Goal: Task Accomplishment & Management: Manage account settings

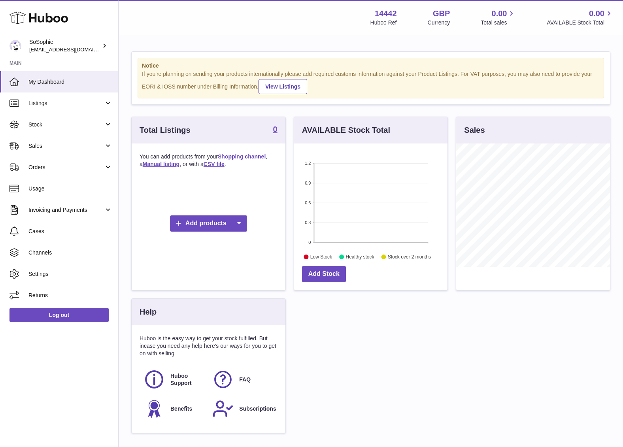
scroll to position [123, 153]
click at [38, 252] on span "Channels" at bounding box center [70, 253] width 84 height 8
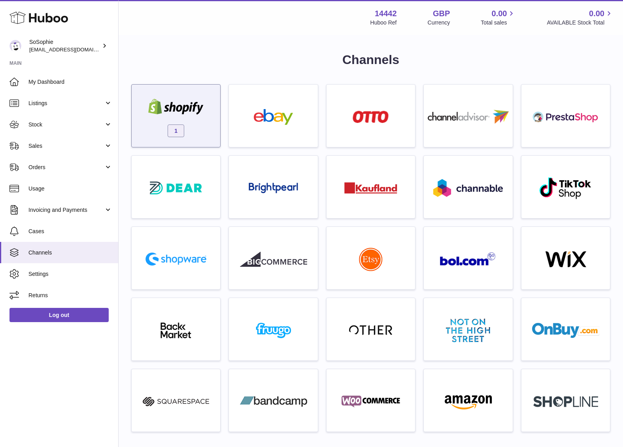
click at [181, 111] on img at bounding box center [175, 107] width 67 height 16
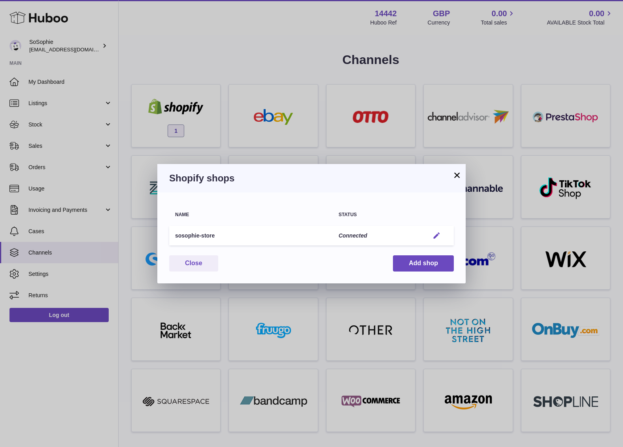
click at [438, 235] on em "button" at bounding box center [436, 236] width 8 height 8
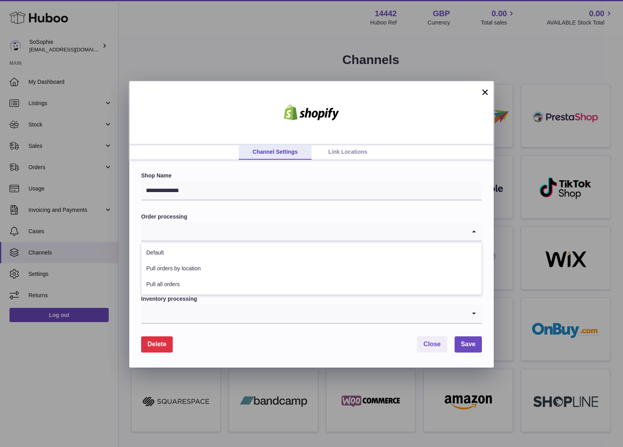
click at [472, 231] on icon "Search for option" at bounding box center [474, 232] width 16 height 18
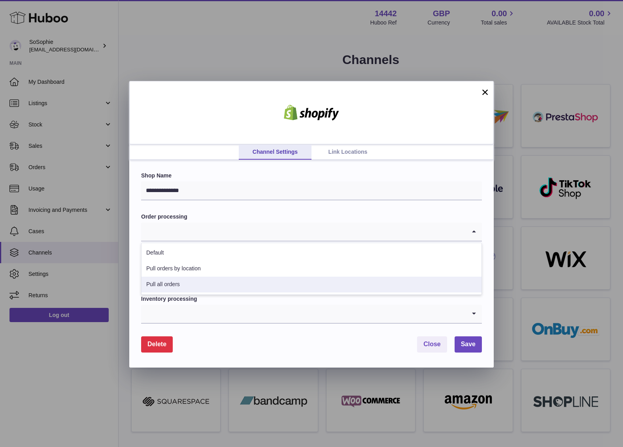
click at [236, 279] on li "Pull all orders" at bounding box center [312, 285] width 340 height 16
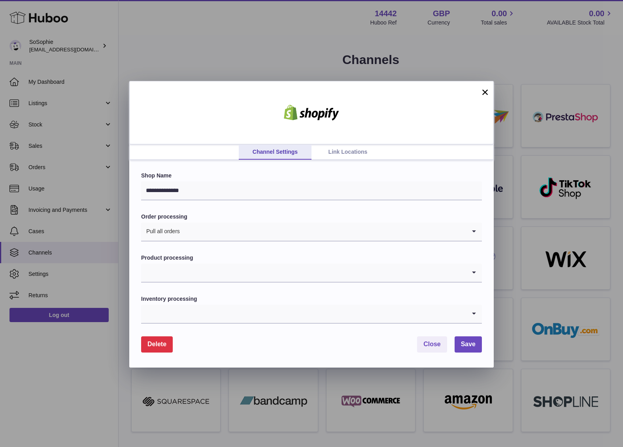
click at [465, 274] on div "Loading..." at bounding box center [311, 273] width 341 height 19
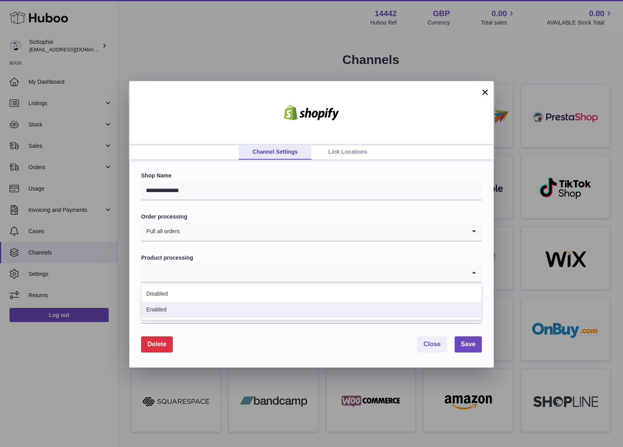
click at [223, 313] on li "Enabled" at bounding box center [312, 310] width 340 height 16
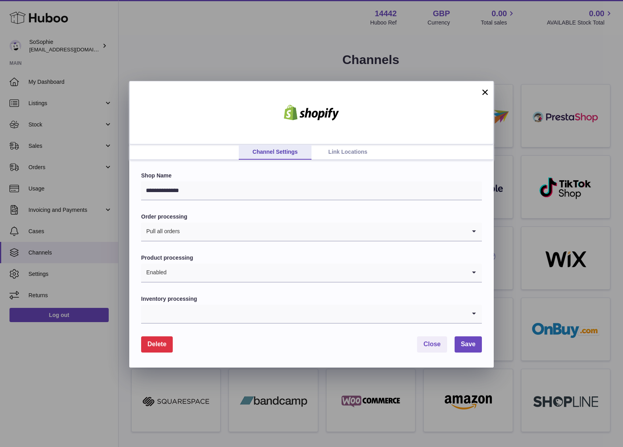
click at [340, 318] on input "Search for option" at bounding box center [303, 314] width 325 height 18
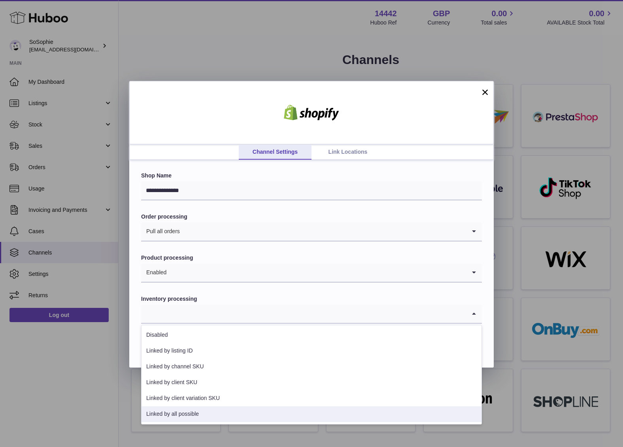
click at [294, 413] on li "Linked by all possible" at bounding box center [312, 414] width 340 height 16
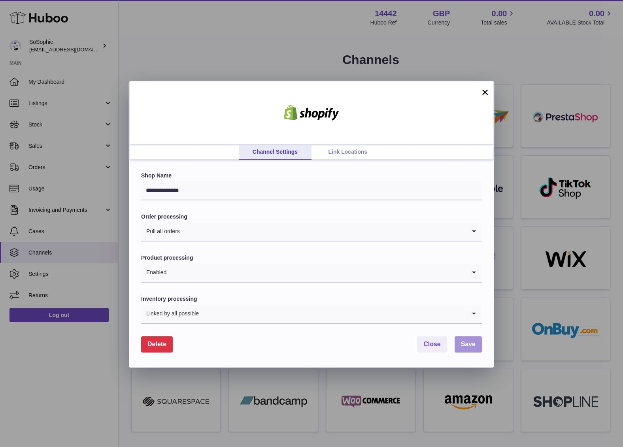
click at [471, 342] on span "Save" at bounding box center [468, 344] width 15 height 7
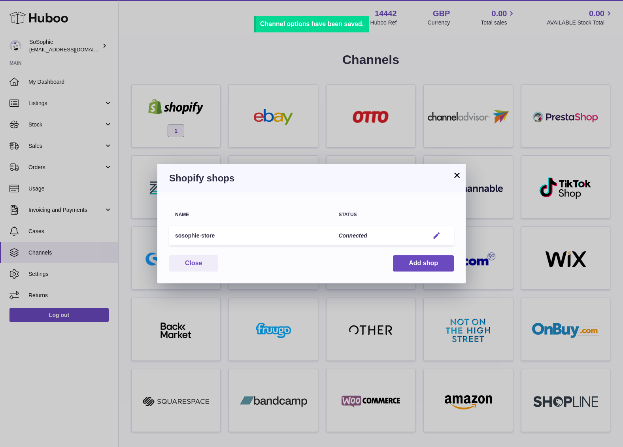
click at [437, 234] on em "button" at bounding box center [436, 236] width 8 height 8
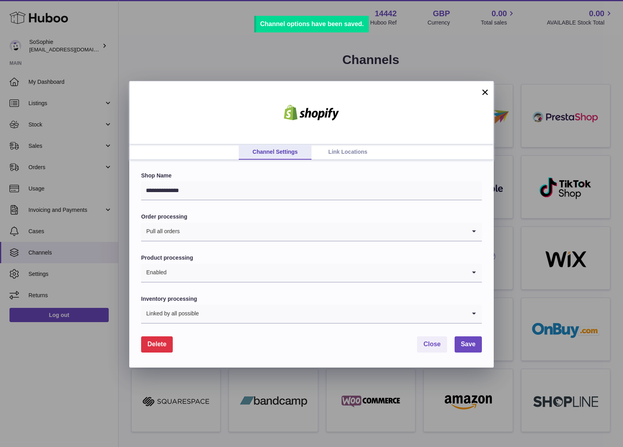
click at [348, 155] on link "Link Locations" at bounding box center [347, 152] width 73 height 15
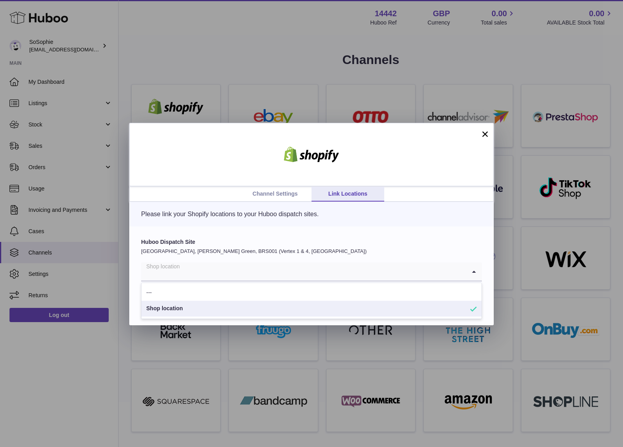
click at [300, 268] on input "Search for option" at bounding box center [303, 271] width 325 height 18
click at [183, 307] on li "Shop location" at bounding box center [312, 309] width 340 height 16
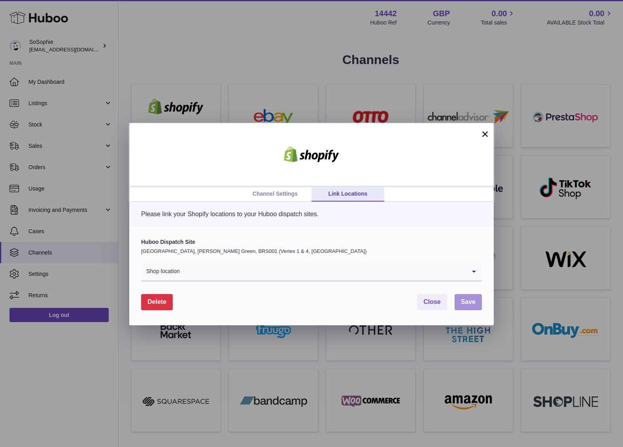
click at [467, 300] on span "Save" at bounding box center [468, 301] width 15 height 7
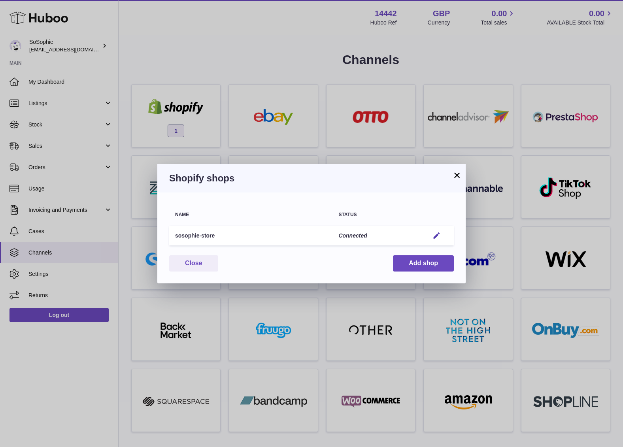
click at [457, 175] on button "×" at bounding box center [456, 174] width 9 height 9
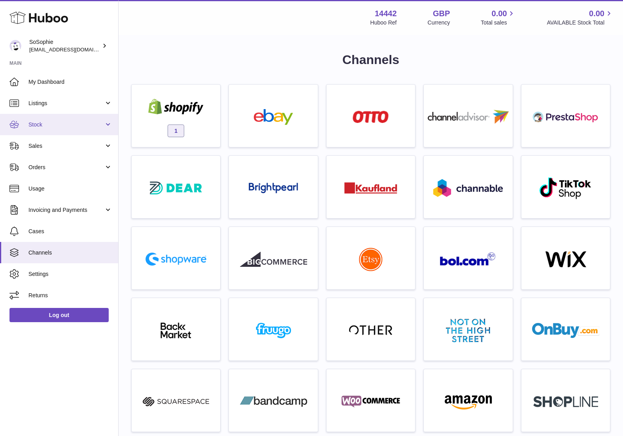
click at [55, 122] on span "Stock" at bounding box center [65, 125] width 75 height 8
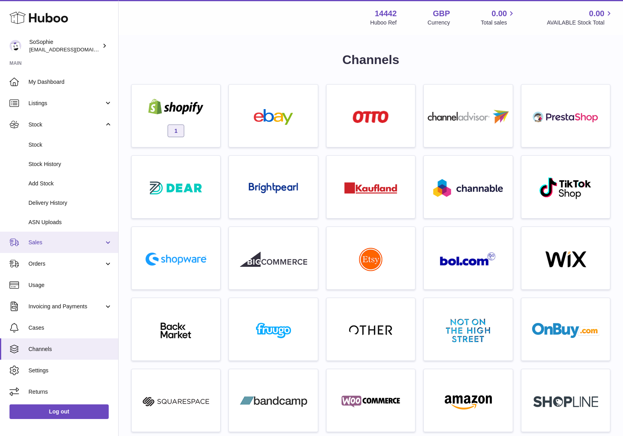
click at [53, 244] on link "Sales" at bounding box center [59, 242] width 118 height 21
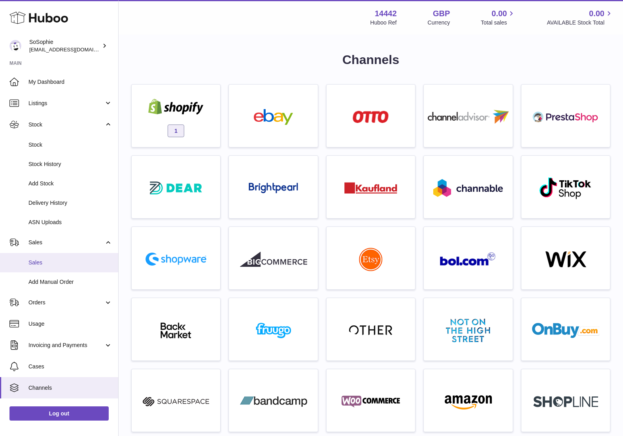
click at [49, 264] on link "Sales" at bounding box center [59, 262] width 118 height 19
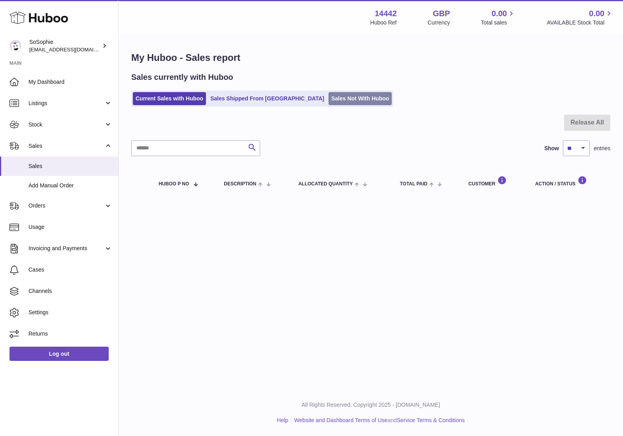
click at [328, 99] on link "Sales Not With Huboo" at bounding box center [359, 98] width 63 height 13
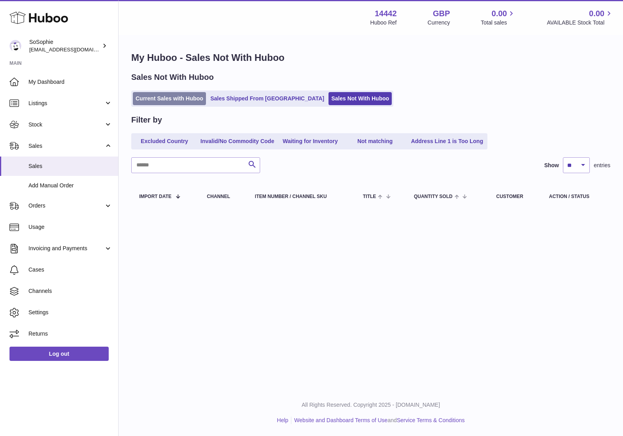
click at [165, 100] on link "Current Sales with Huboo" at bounding box center [169, 98] width 73 height 13
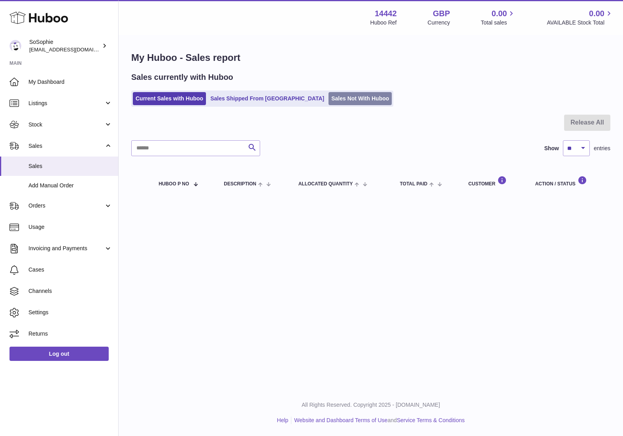
click at [328, 98] on link "Sales Not With Huboo" at bounding box center [359, 98] width 63 height 13
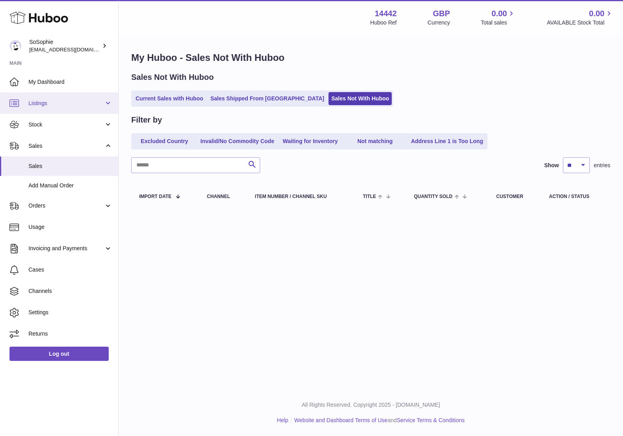
click at [65, 102] on span "Listings" at bounding box center [65, 104] width 75 height 8
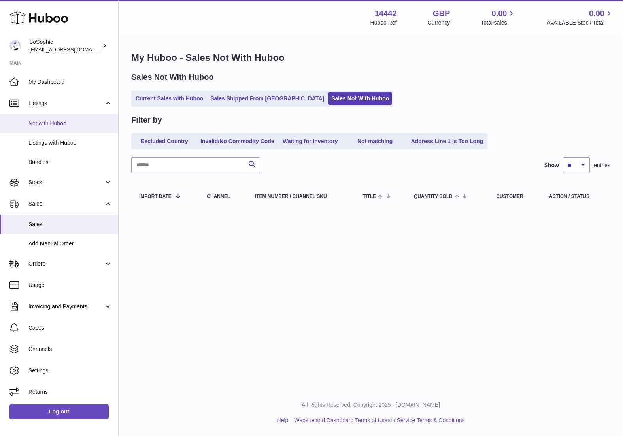
click at [63, 125] on span "Not with Huboo" at bounding box center [70, 124] width 84 height 8
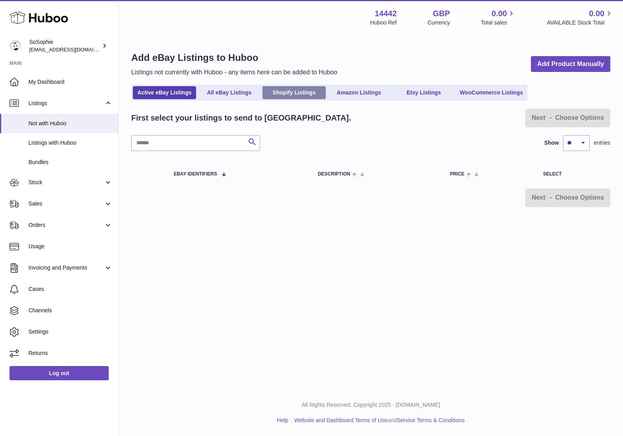
click at [303, 93] on link "Shopify Listings" at bounding box center [293, 92] width 63 height 13
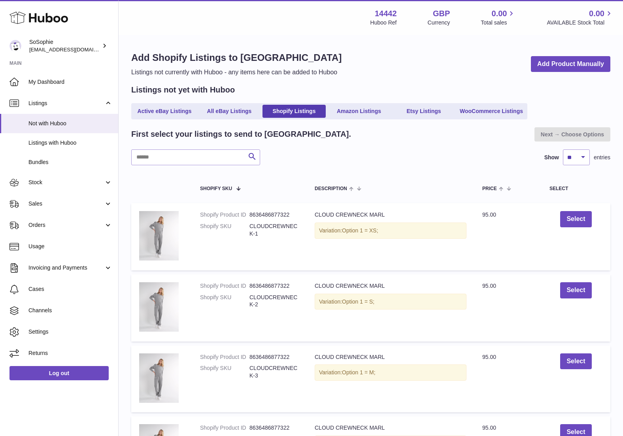
scroll to position [3, 0]
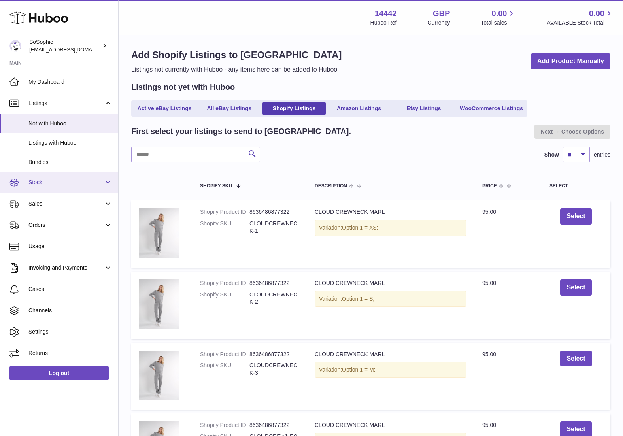
click at [62, 183] on span "Stock" at bounding box center [65, 183] width 75 height 8
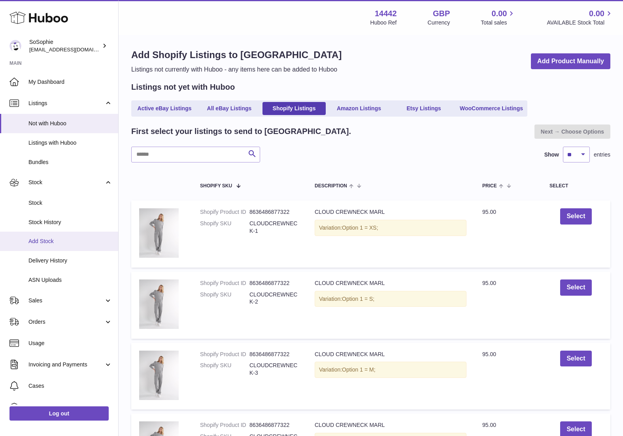
click at [41, 239] on span "Add Stock" at bounding box center [70, 242] width 84 height 8
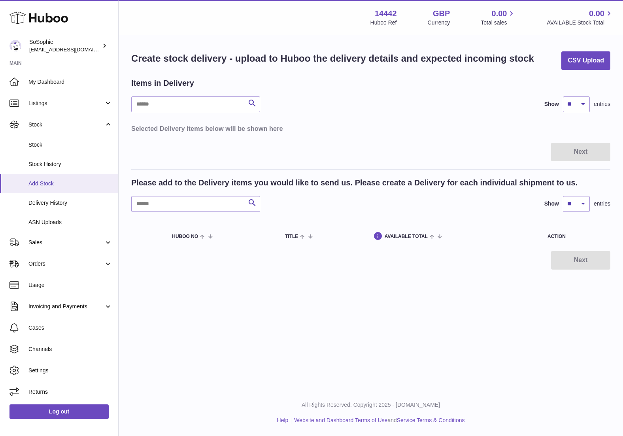
click at [60, 185] on span "Add Stock" at bounding box center [70, 184] width 84 height 8
click at [41, 239] on span "Sales" at bounding box center [65, 243] width 75 height 8
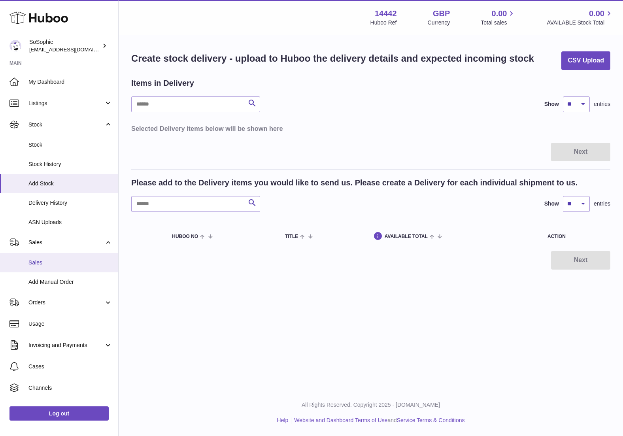
click at [39, 259] on span "Sales" at bounding box center [70, 263] width 84 height 8
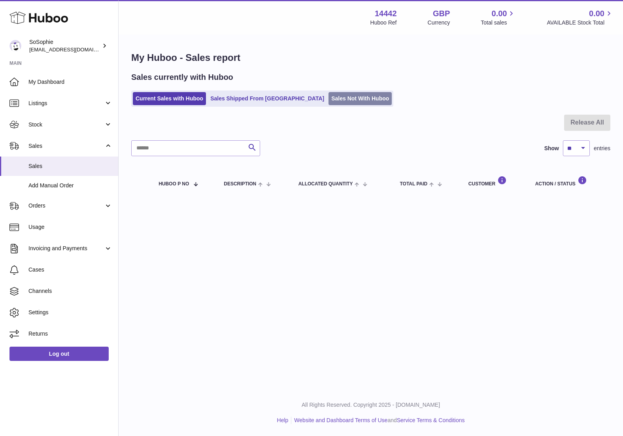
click at [330, 101] on link "Sales Not With Huboo" at bounding box center [359, 98] width 63 height 13
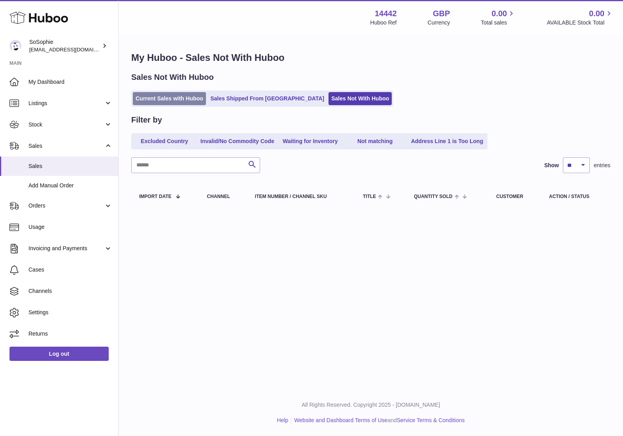
click at [169, 97] on link "Current Sales with Huboo" at bounding box center [169, 98] width 73 height 13
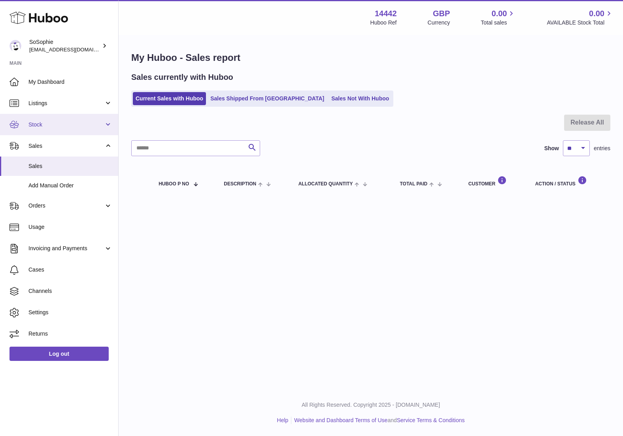
click at [56, 123] on span "Stock" at bounding box center [65, 125] width 75 height 8
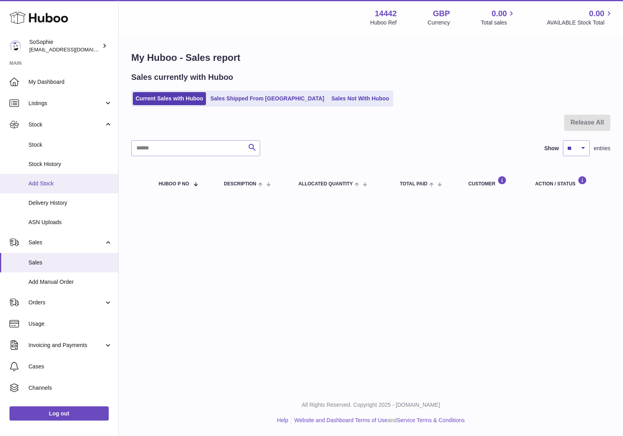
click at [40, 182] on span "Add Stock" at bounding box center [70, 184] width 84 height 8
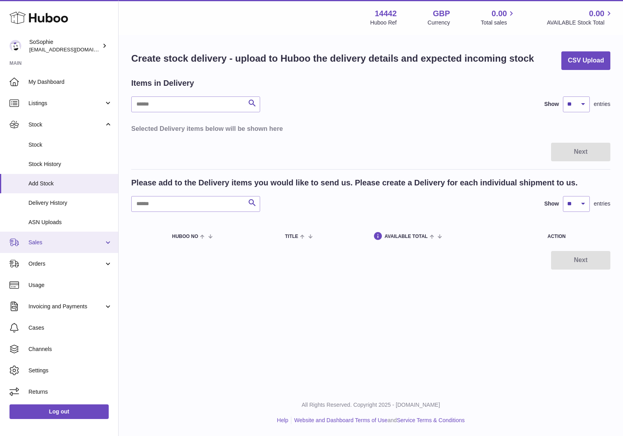
click at [37, 239] on span "Sales" at bounding box center [65, 243] width 75 height 8
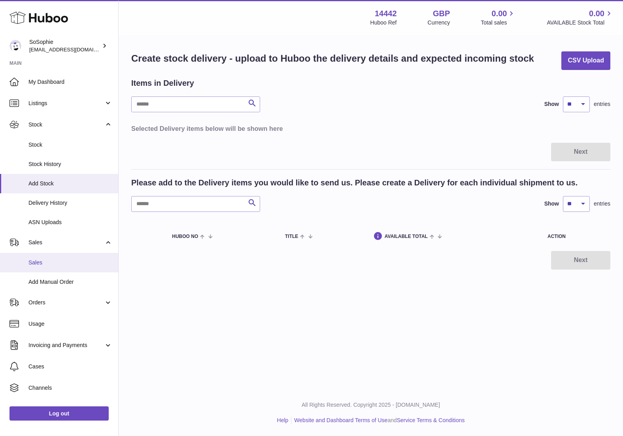
click at [40, 264] on link "Sales" at bounding box center [59, 262] width 118 height 19
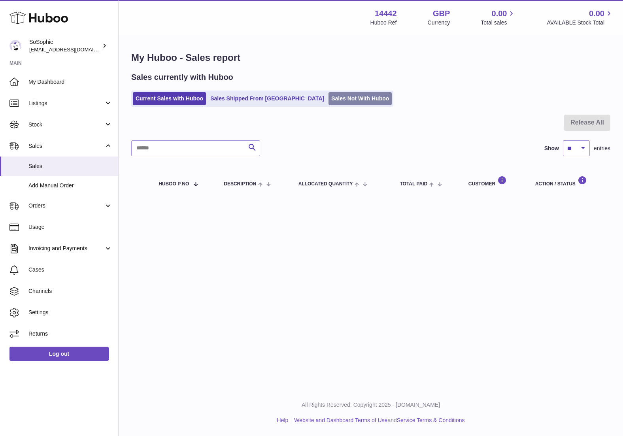
click at [328, 94] on link "Sales Not With Huboo" at bounding box center [359, 98] width 63 height 13
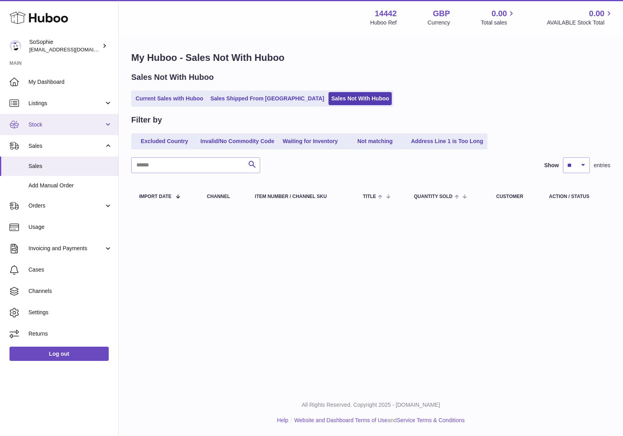
click at [64, 126] on span "Stock" at bounding box center [65, 125] width 75 height 8
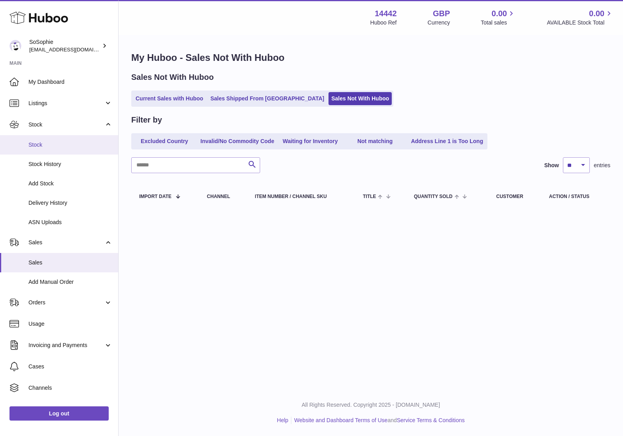
click at [58, 145] on span "Stock" at bounding box center [70, 145] width 84 height 8
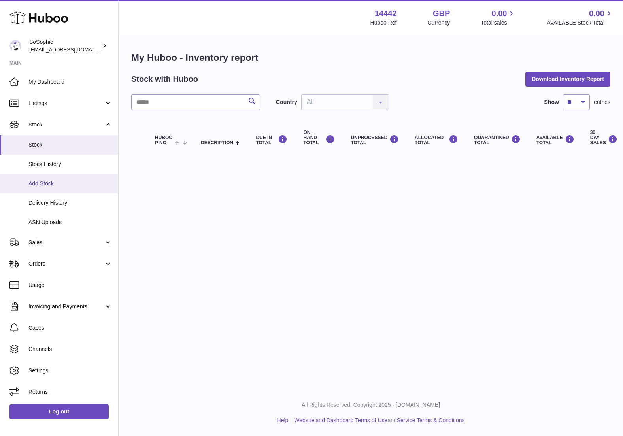
click at [49, 180] on span "Add Stock" at bounding box center [70, 184] width 84 height 8
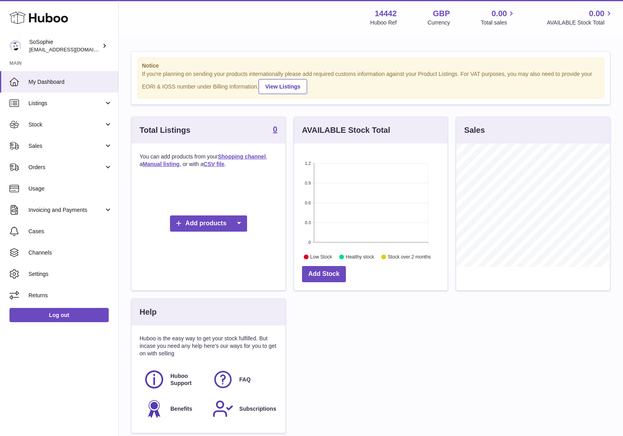
scroll to position [123, 153]
click at [43, 126] on span "Stock" at bounding box center [65, 125] width 75 height 8
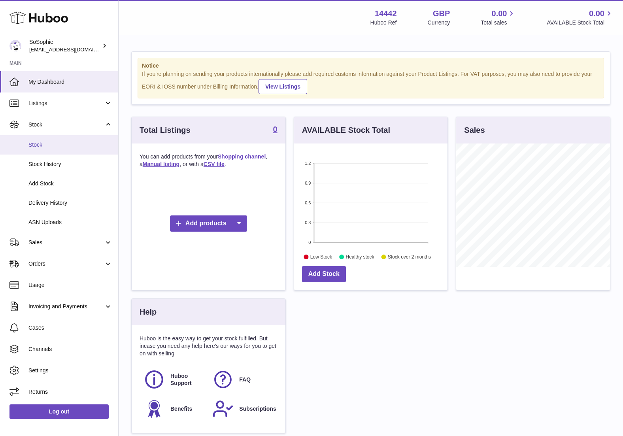
click at [45, 144] on span "Stock" at bounding box center [70, 145] width 84 height 8
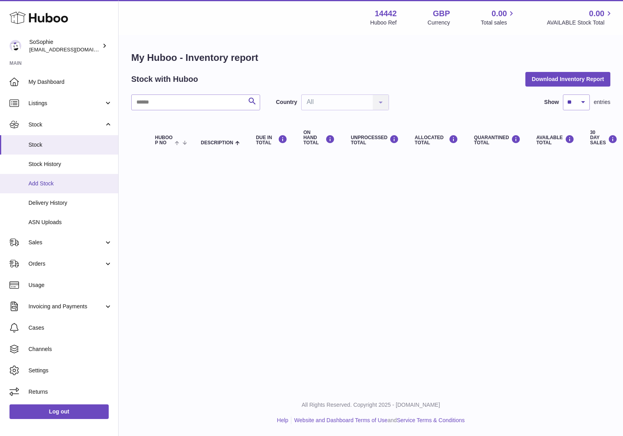
click at [41, 181] on span "Add Stock" at bounding box center [70, 184] width 84 height 8
